Goal: Transaction & Acquisition: Purchase product/service

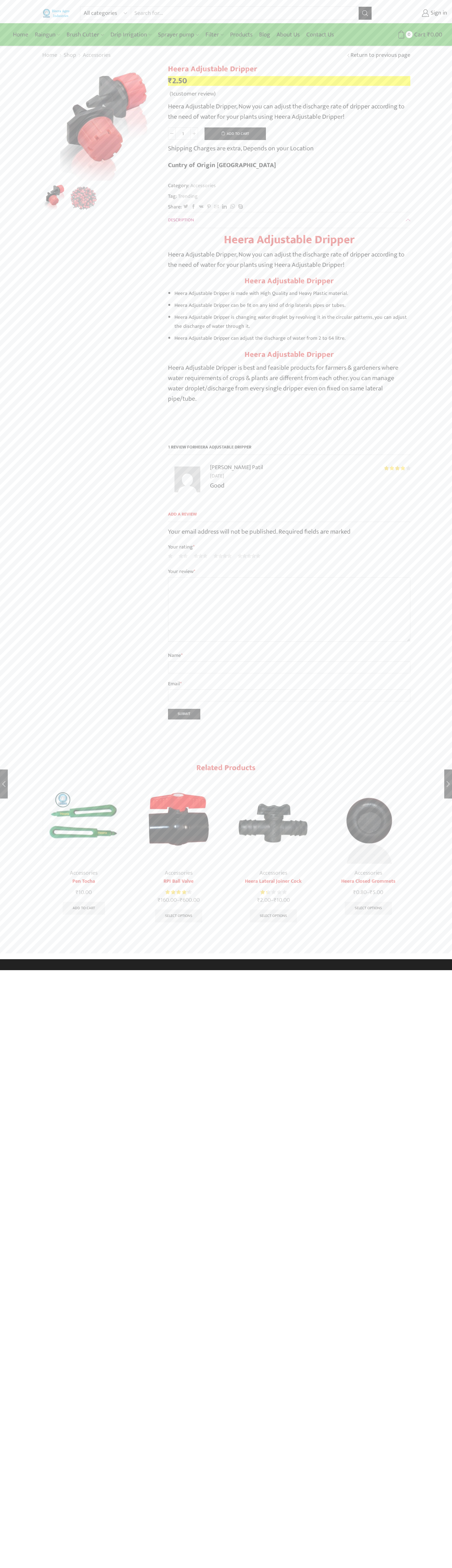
type input "1"
type input "Google Storebot"
click at [235, 133] on button "Add to cart" at bounding box center [235, 133] width 62 height 13
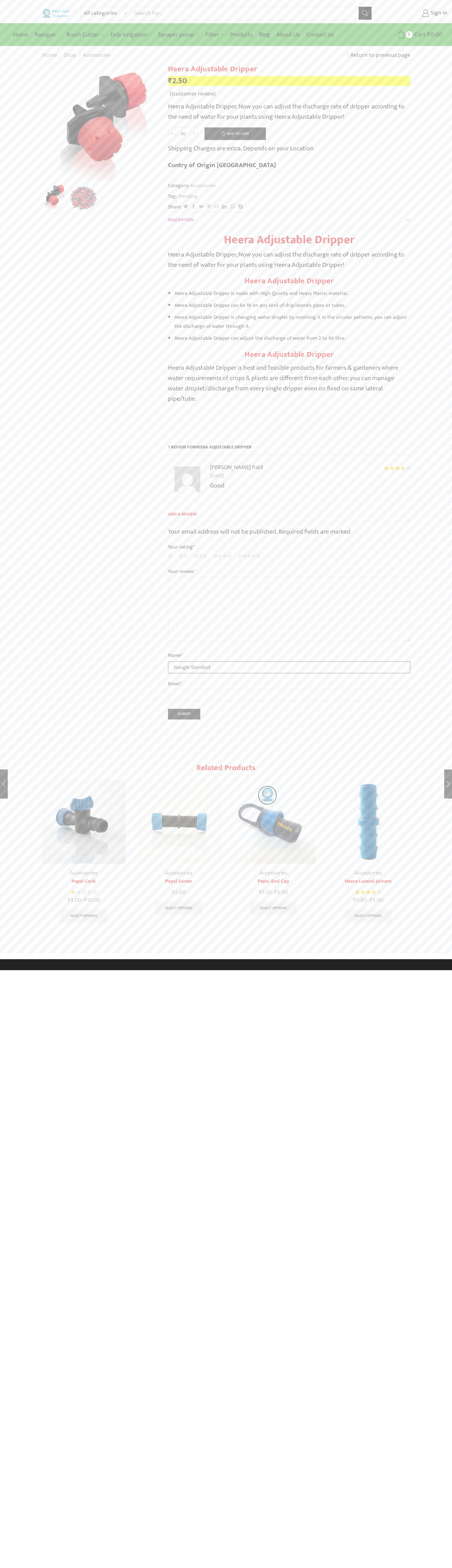
type input "Google Storebot"
click at [401, 35] on icon at bounding box center [401, 34] width 8 height 8
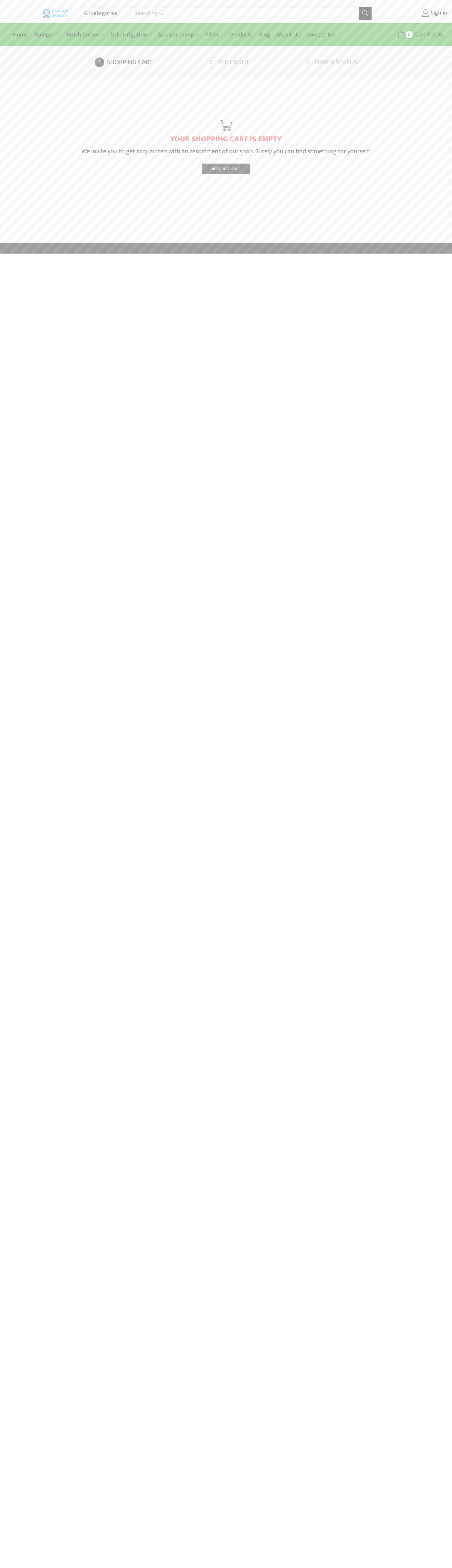
click at [253, 62] on link "Checkout" at bounding box center [253, 62] width 95 height 10
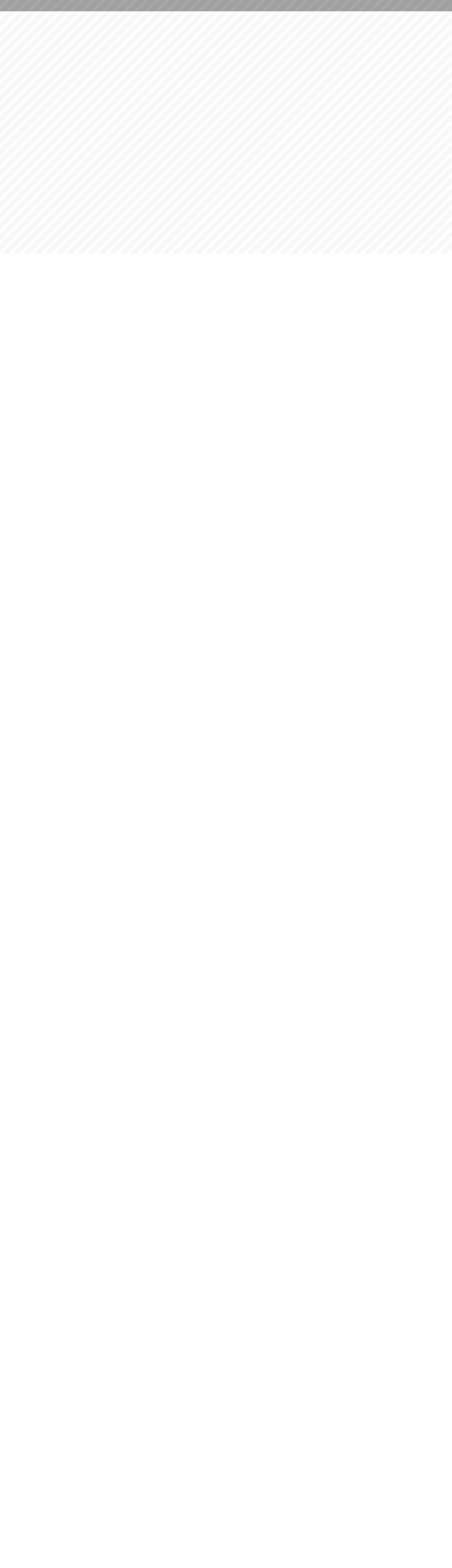
click at [316, 12] on html at bounding box center [226, 5] width 452 height 12
click at [443, 12] on html at bounding box center [226, 5] width 452 height 12
click at [394, 12] on html at bounding box center [226, 5] width 452 height 12
click at [8, 12] on html at bounding box center [226, 5] width 452 height 12
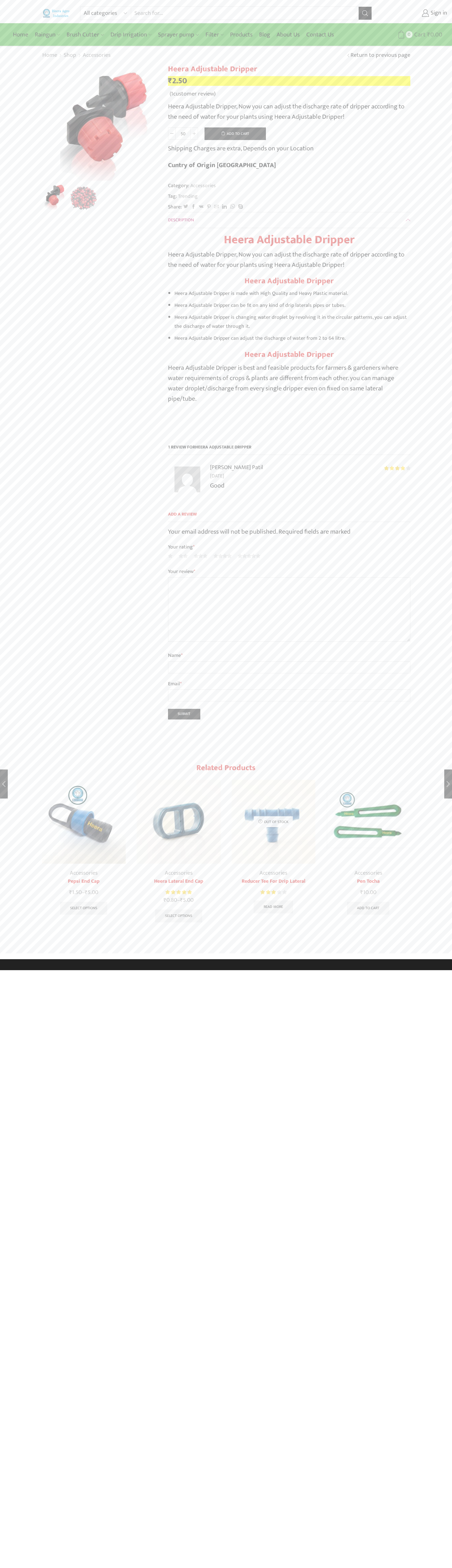
click at [418, 35] on span "Cart" at bounding box center [418, 35] width 13 height 9
